Goal: Entertainment & Leisure: Consume media (video, audio)

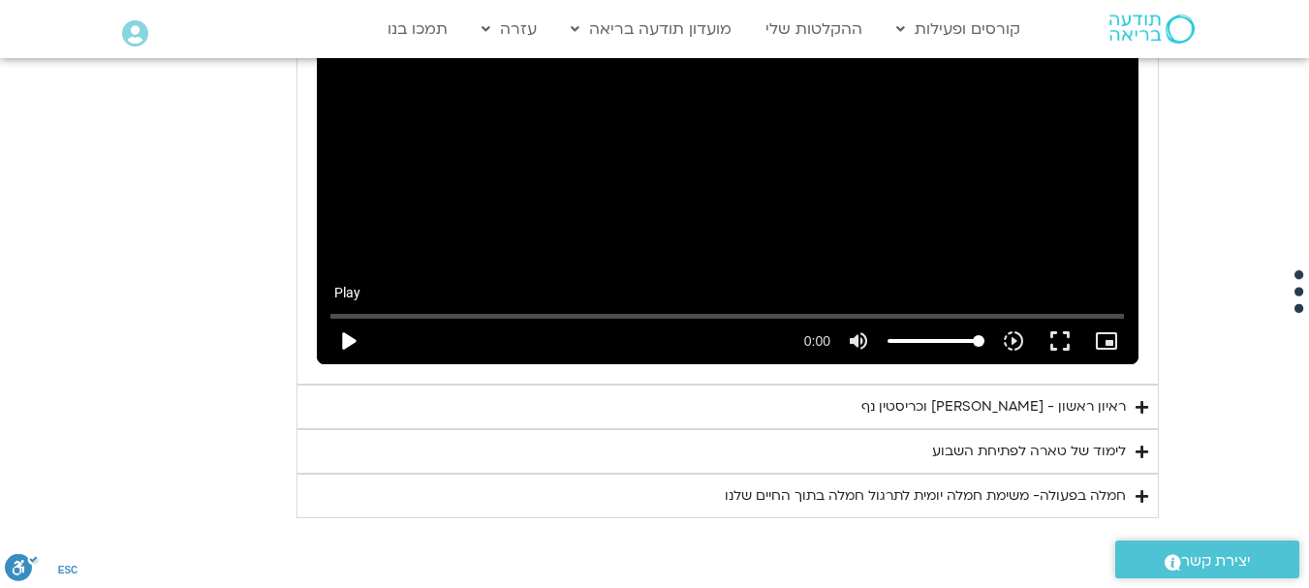
click at [344, 342] on button "play_arrow" at bounding box center [348, 341] width 46 height 46
click at [351, 340] on button "play_arrow" at bounding box center [348, 341] width 46 height 46
click at [670, 225] on div "Skip Ad 0:00 play_arrow 0:00 volume_up Mute tune Resolution Auto slow_motion_vi…" at bounding box center [727, 133] width 821 height 462
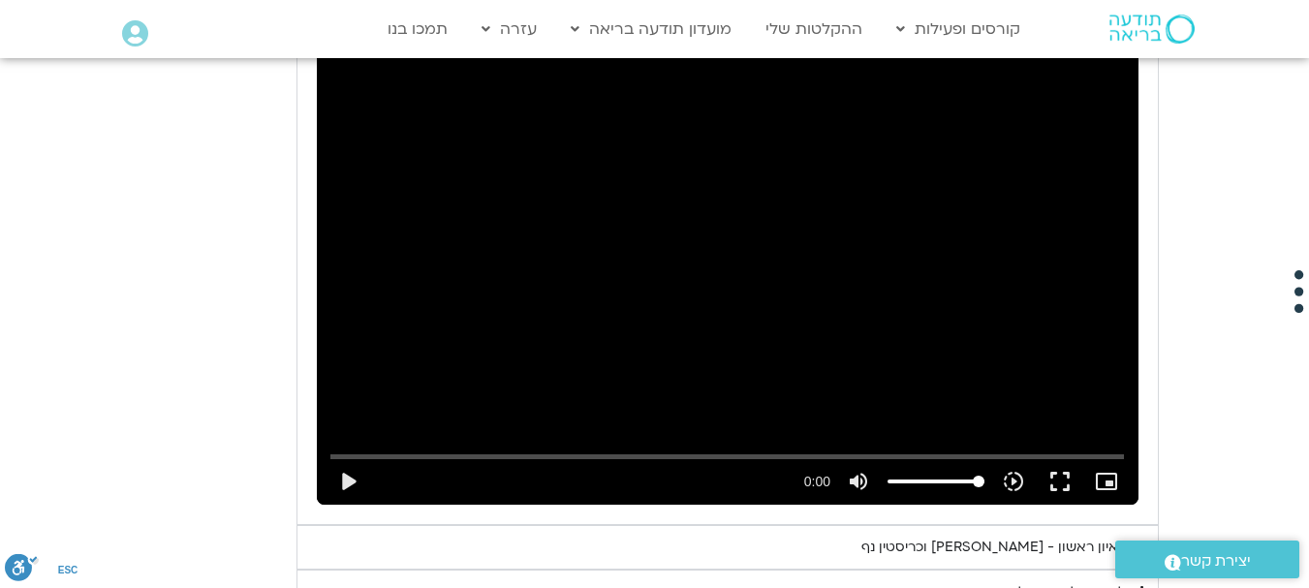
scroll to position [1125, 0]
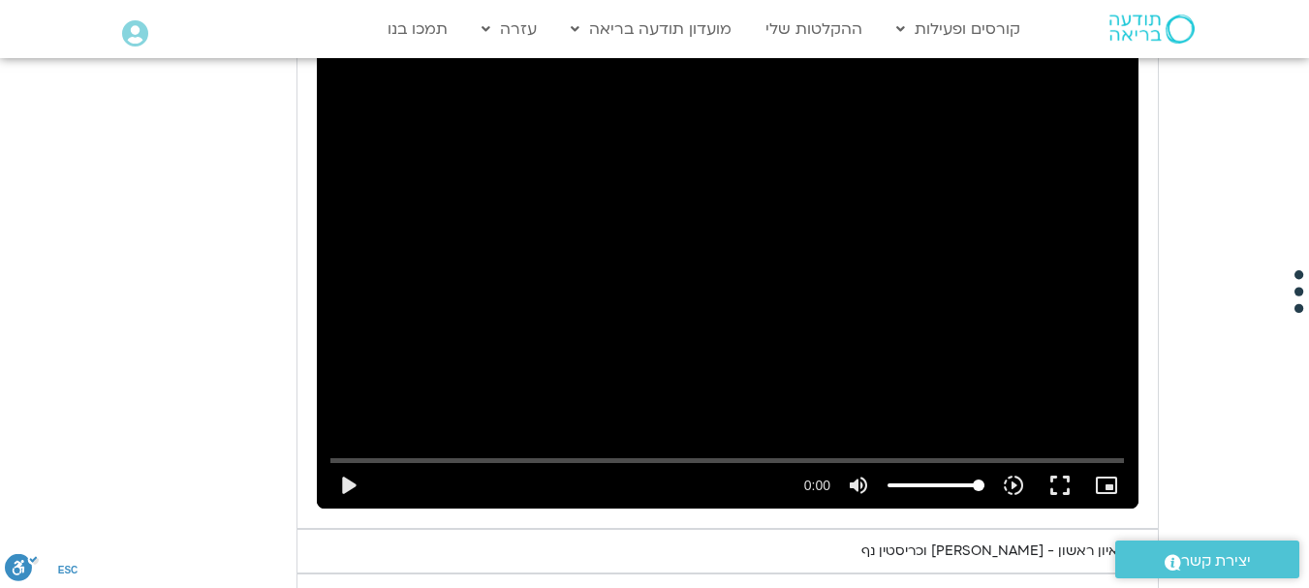
click at [844, 261] on div "Skip Ad 0:00 play_arrow 0:00 volume_up Mute tune Resolution Auto slow_motion_vi…" at bounding box center [727, 277] width 821 height 462
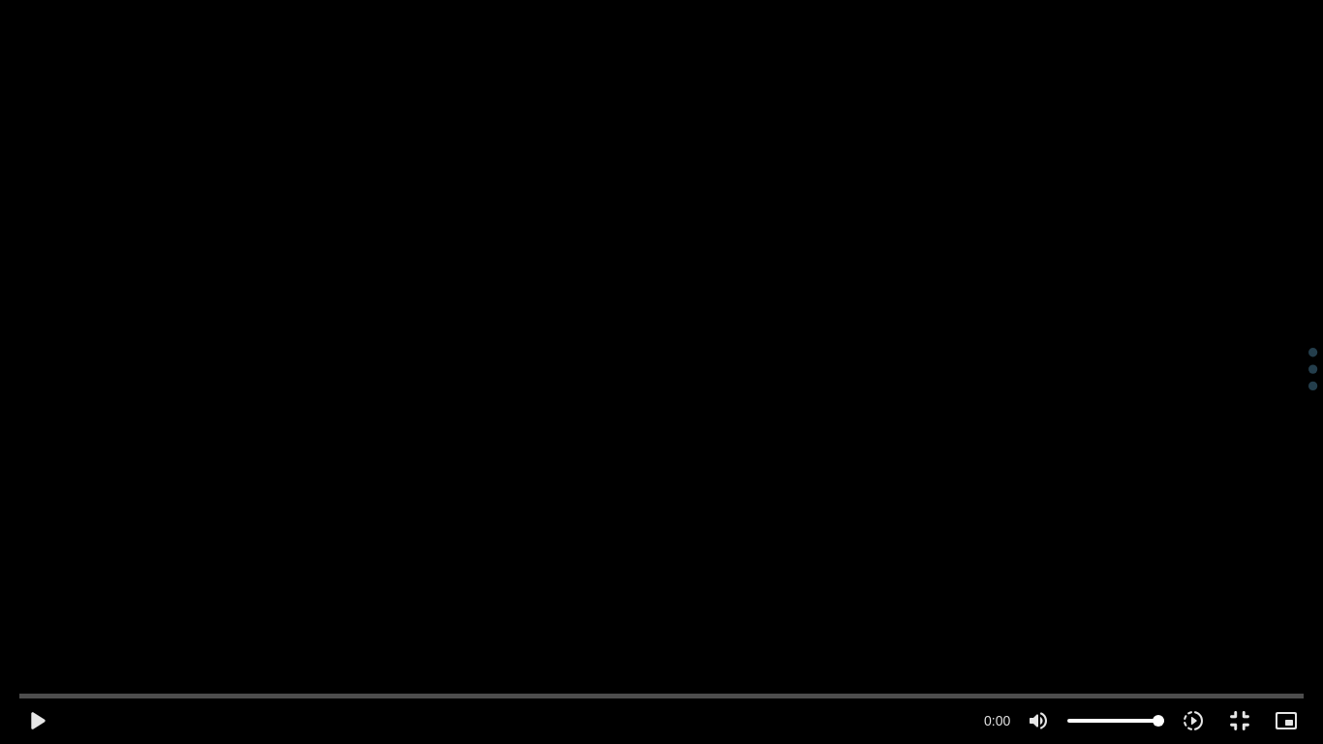
click at [844, 378] on div "Skip Ad 0:00 play_arrow 0:00 volume_up Mute tune Resolution Auto slow_motion_vi…" at bounding box center [661, 372] width 1323 height 744
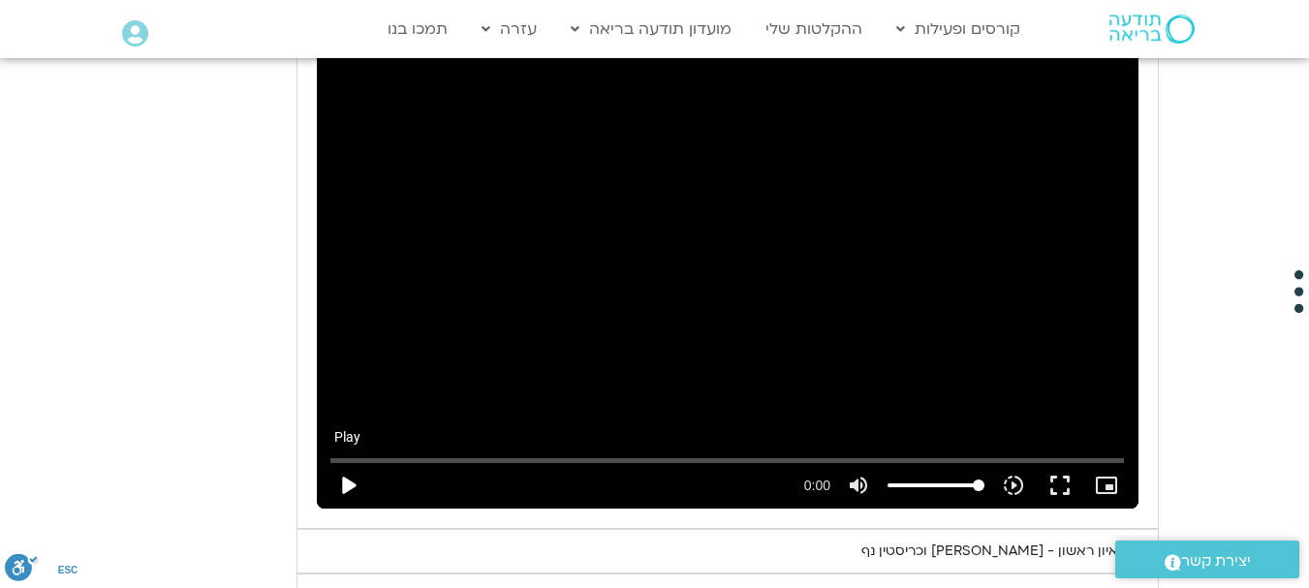
click at [350, 482] on button "play_arrow" at bounding box center [348, 485] width 46 height 46
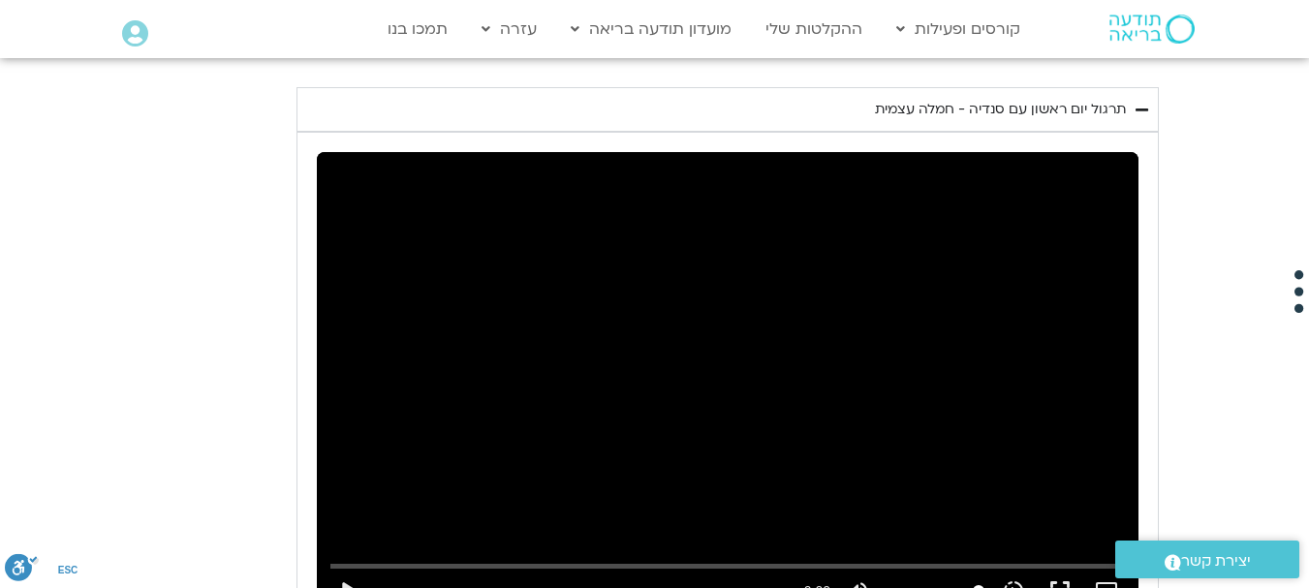
drag, startPoint x: 1074, startPoint y: 127, endPoint x: 1207, endPoint y: -68, distance: 235.6
click at [1207, 0] on html "דלג לתוכן Main Menu קורסים ופעילות לוח שידורים התכניות שלי קורסים ההקלטות שלי מ…" at bounding box center [654, 124] width 1309 height 2286
